Goal: Task Accomplishment & Management: Manage account settings

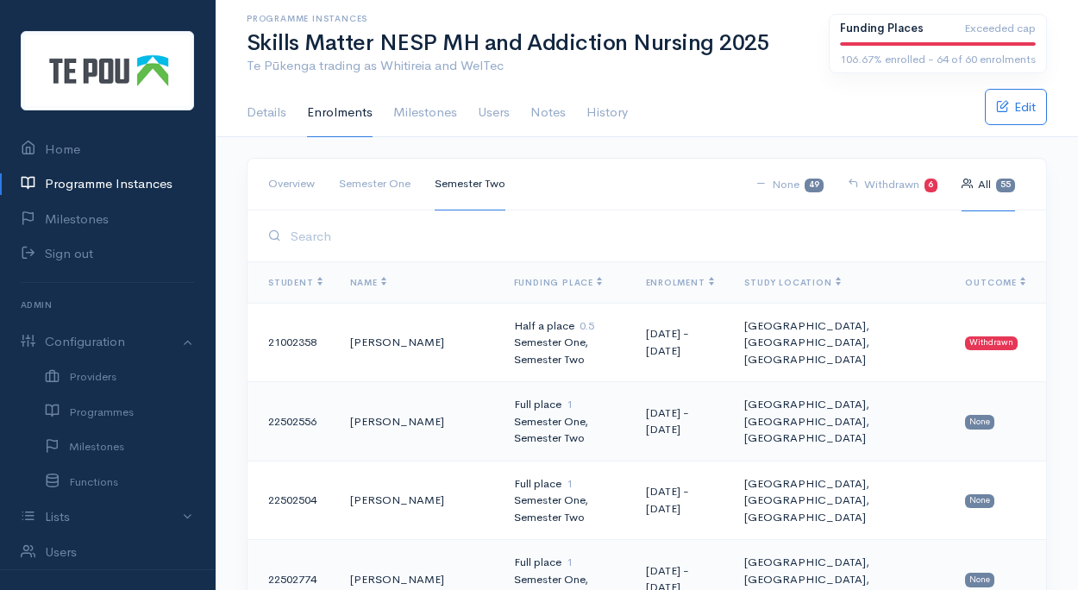
scroll to position [4084, 0]
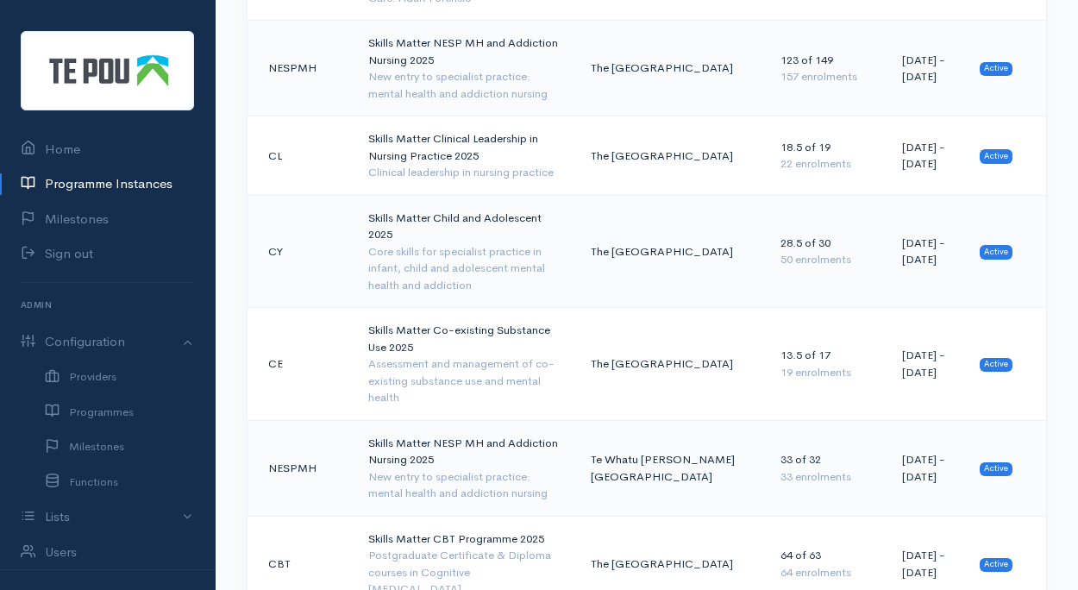
scroll to position [1460, 0]
click at [443, 244] on div "Core skills for specialist practice in infant, child and adolescent mental heal…" at bounding box center [465, 269] width 195 height 51
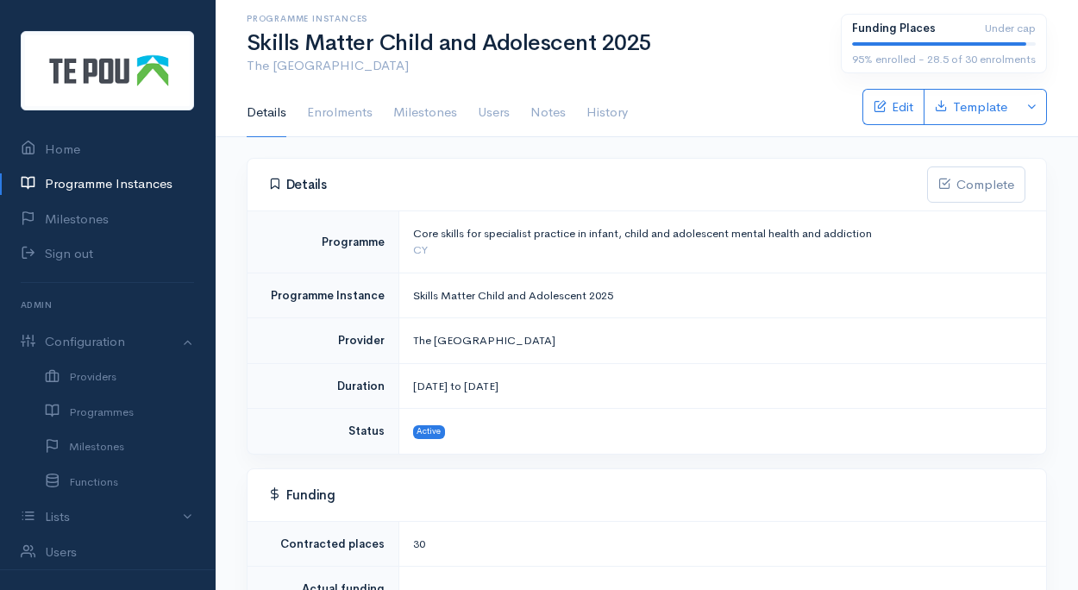
click at [331, 112] on link "Enrolments" at bounding box center [340, 113] width 66 height 48
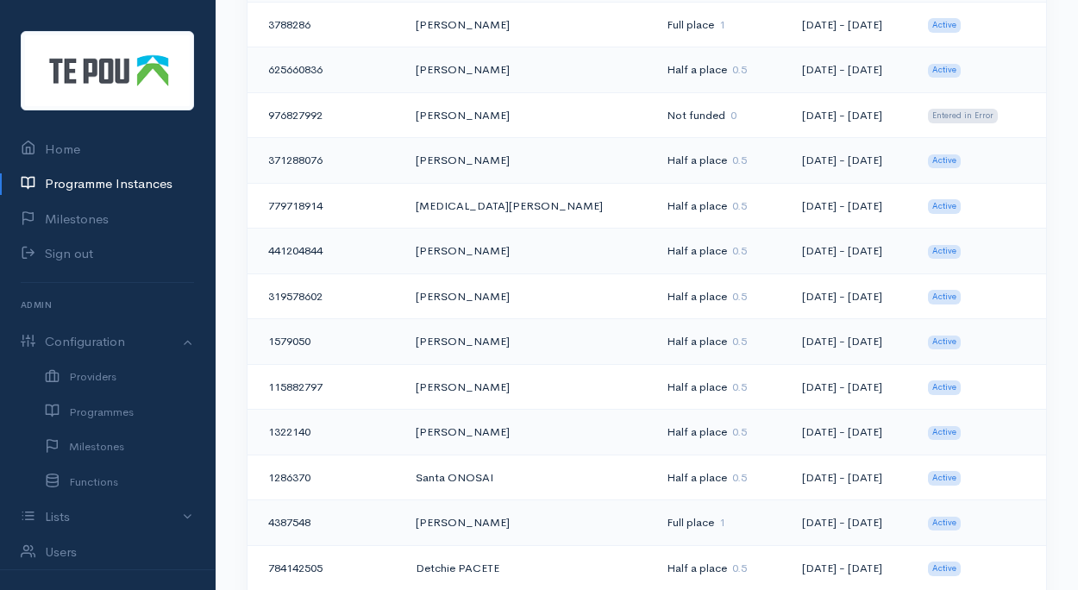
scroll to position [1304, 0]
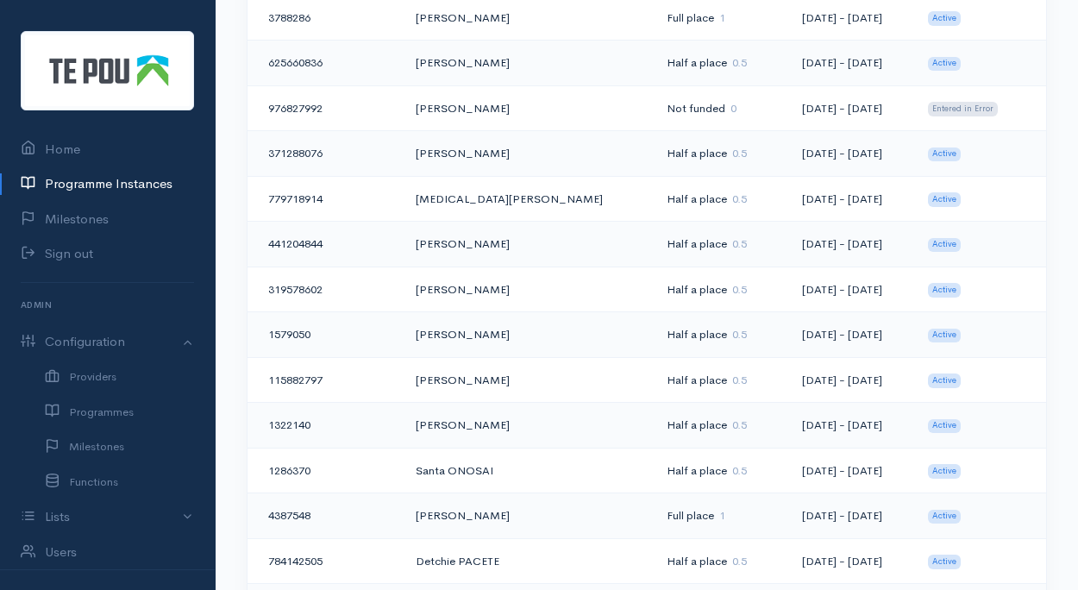
click at [445, 411] on td "Elizabeth Oed" at bounding box center [527, 426] width 251 height 46
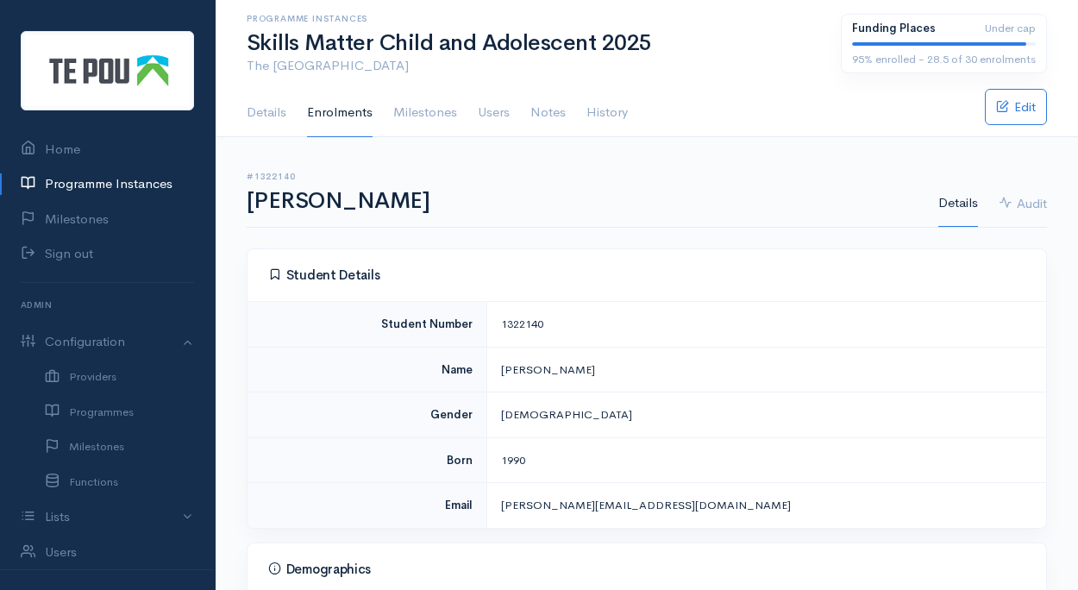
click at [115, 175] on link "Programme Instances" at bounding box center [107, 183] width 215 height 35
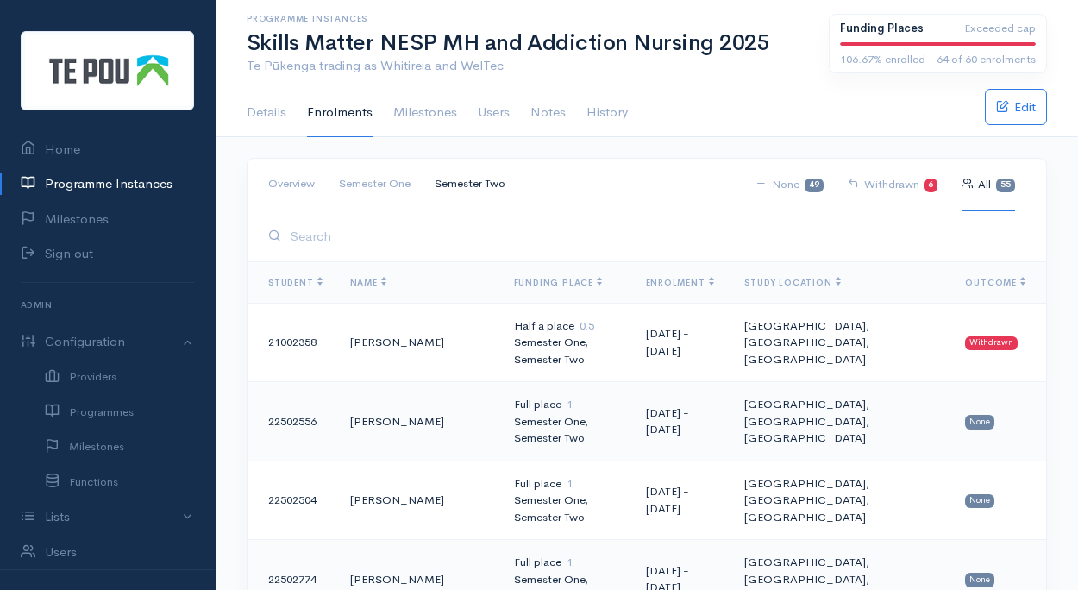
click at [101, 178] on link "Programme Instances" at bounding box center [107, 183] width 215 height 35
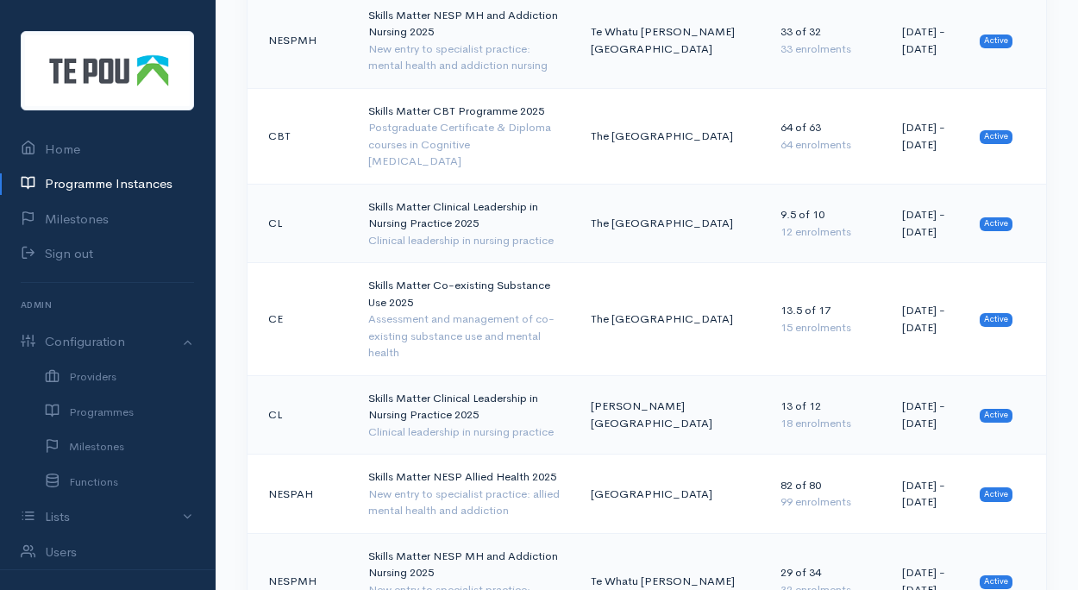
scroll to position [1891, 0]
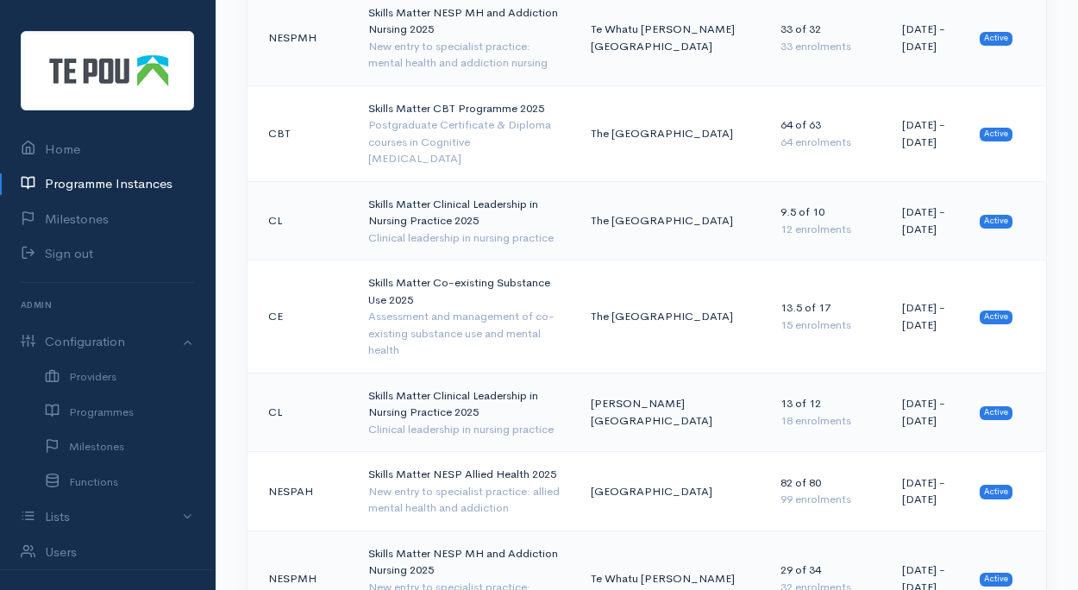
click at [461, 116] on div "Postgraduate Certificate & Diploma courses in Cognitive Behaviour Therapy" at bounding box center [465, 141] width 195 height 51
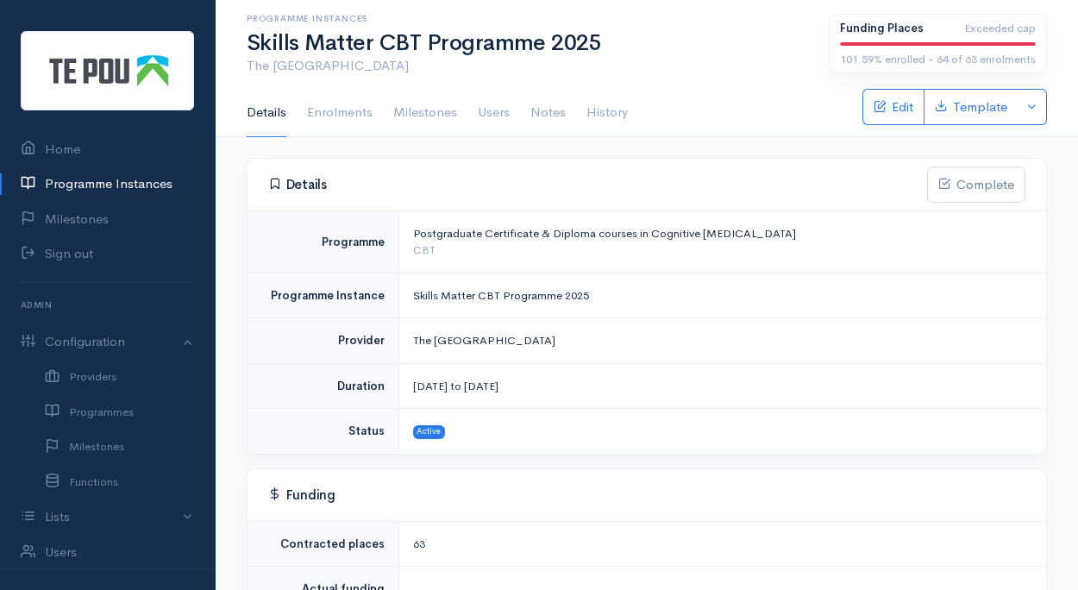
click at [350, 113] on link "Enrolments" at bounding box center [340, 113] width 66 height 48
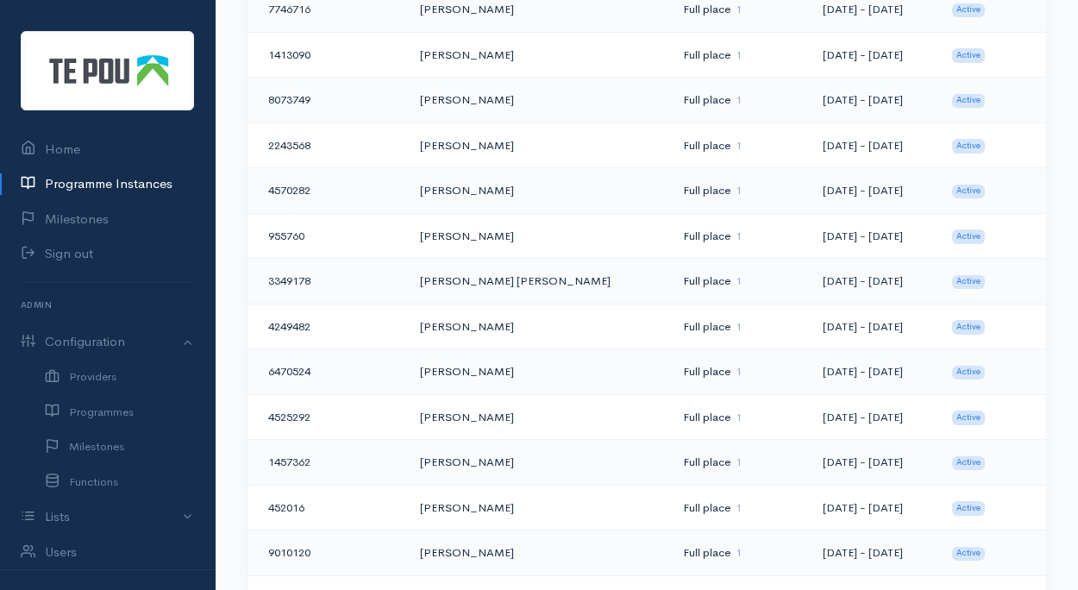
scroll to position [1904, 0]
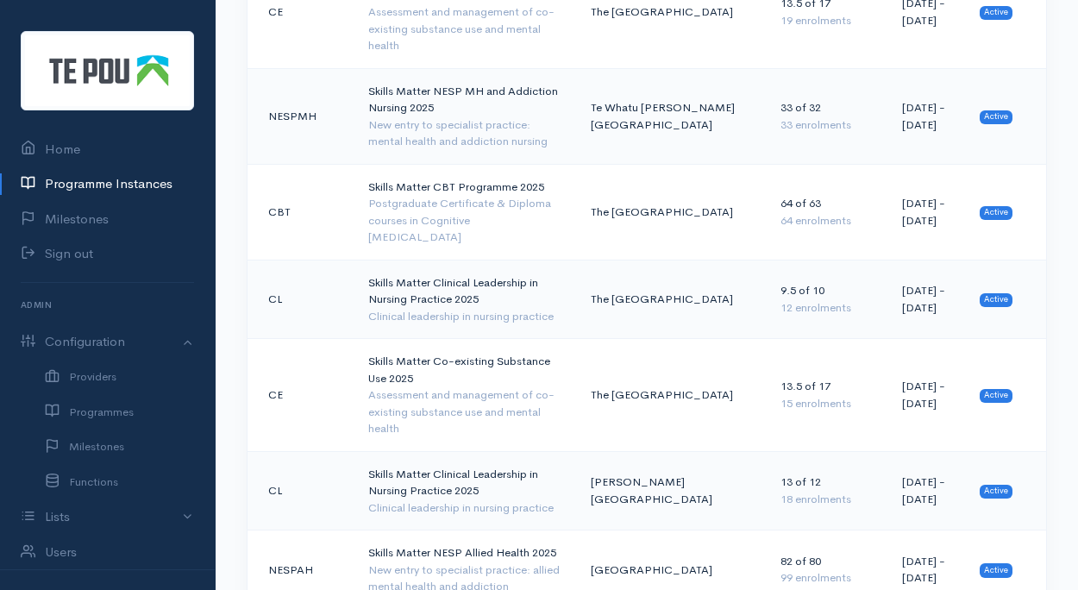
scroll to position [1792, 0]
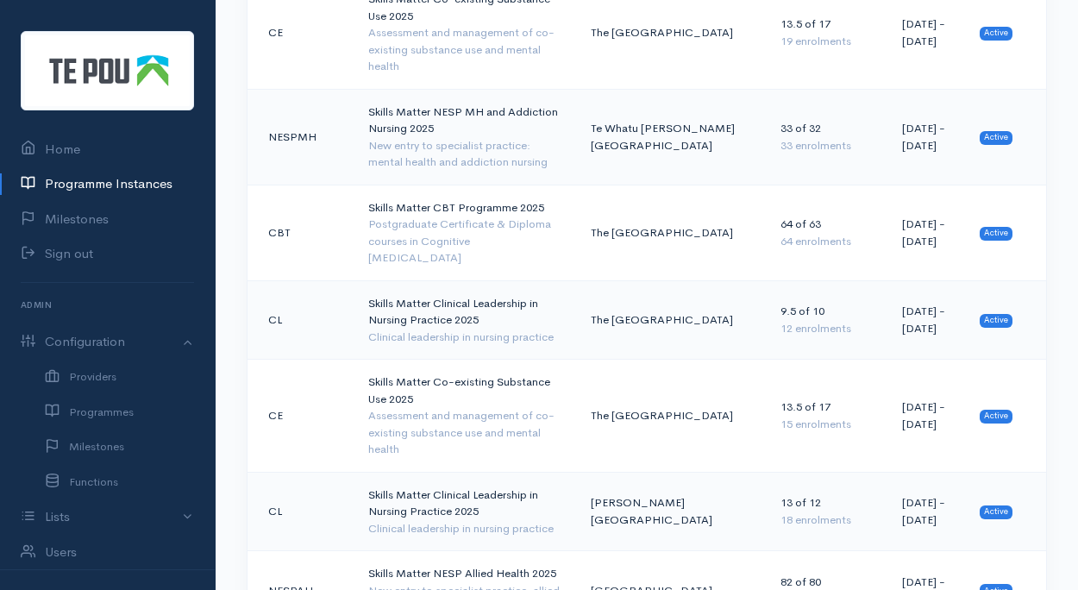
click at [422, 216] on div "Postgraduate Certificate & Diploma courses in Cognitive [MEDICAL_DATA]" at bounding box center [465, 241] width 195 height 51
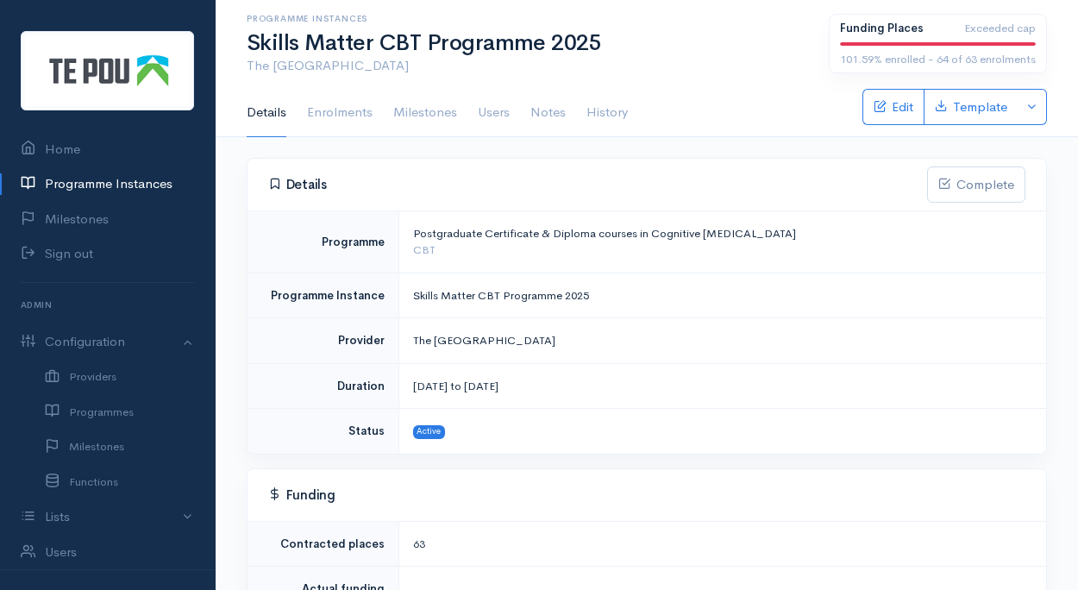
click at [348, 111] on link "Enrolments" at bounding box center [340, 113] width 66 height 48
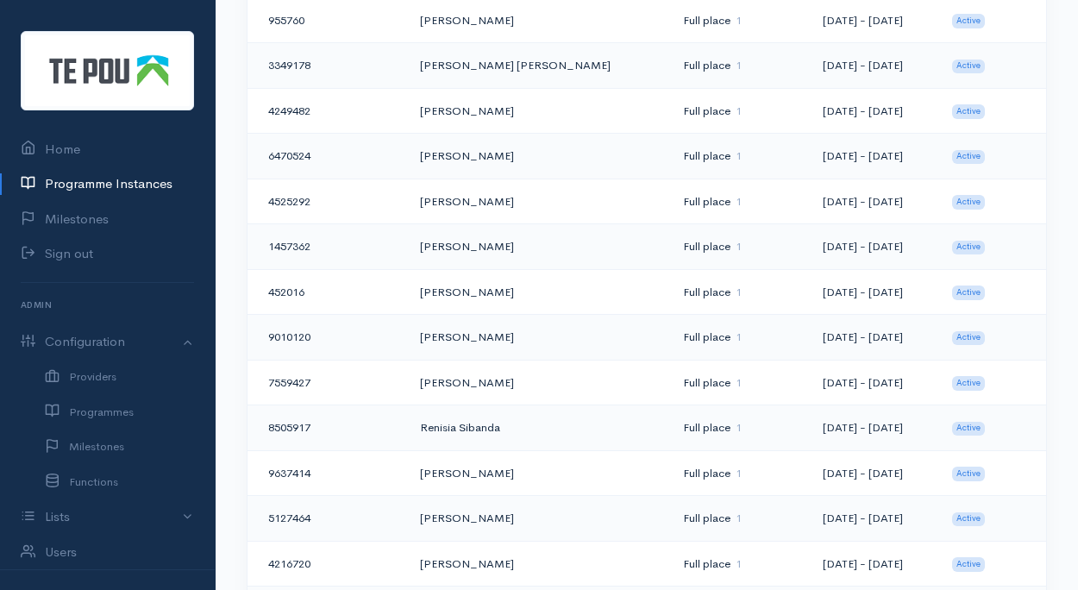
scroll to position [2092, 0]
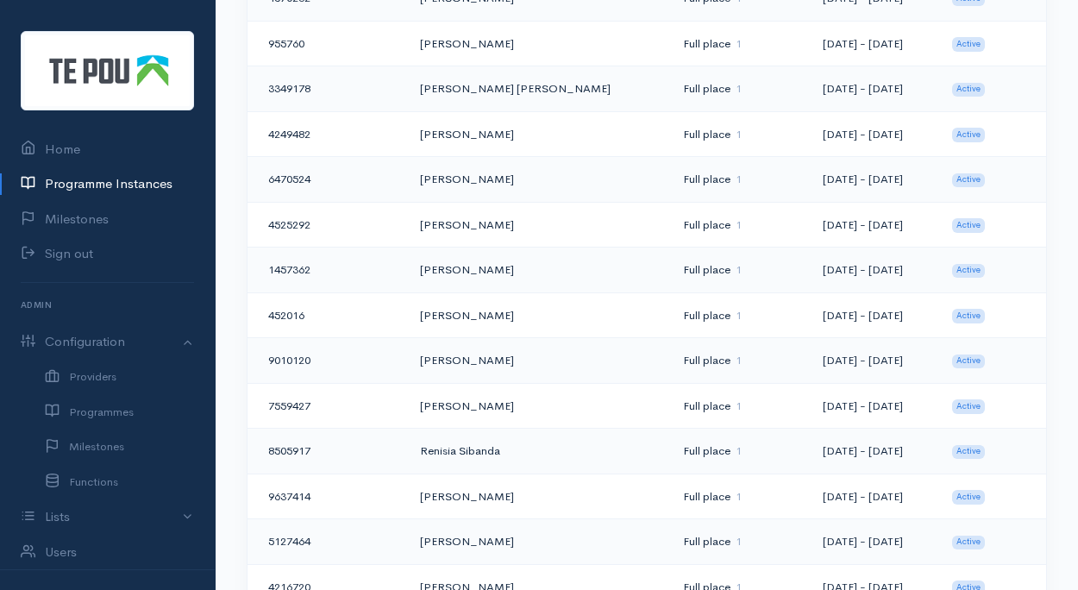
click at [464, 261] on td "[PERSON_NAME]" at bounding box center [537, 270] width 263 height 46
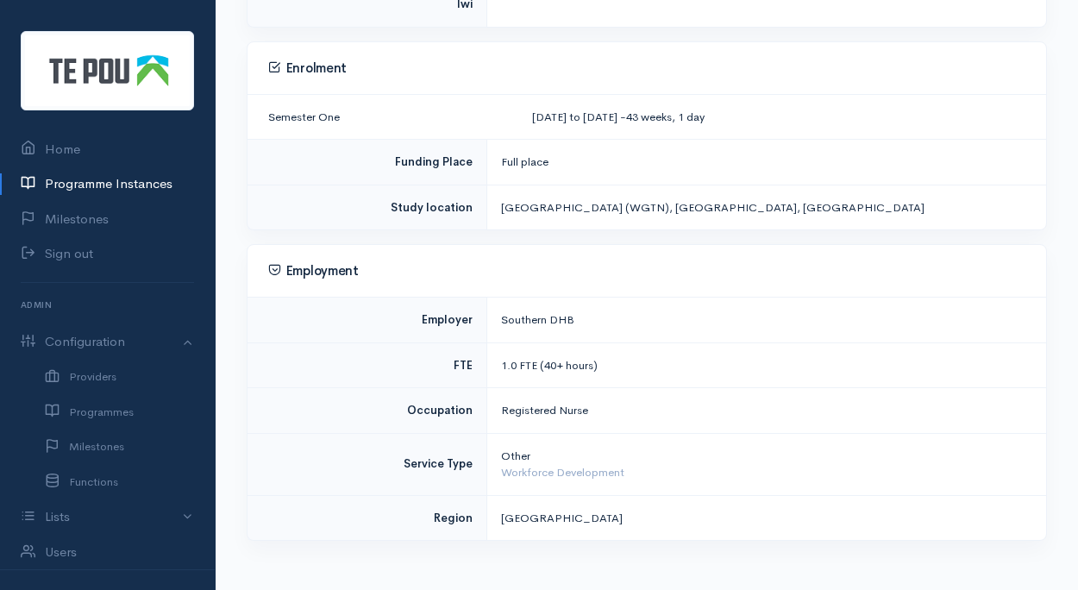
scroll to position [695, 0]
